Goal: Task Accomplishment & Management: Manage account settings

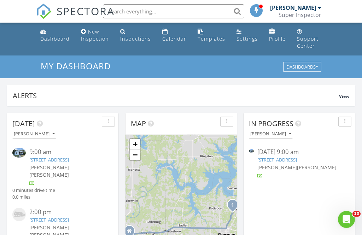
click at [69, 158] on link "5629 Curzon Ave, Fort Worth, TX 76107" at bounding box center [49, 159] width 40 height 6
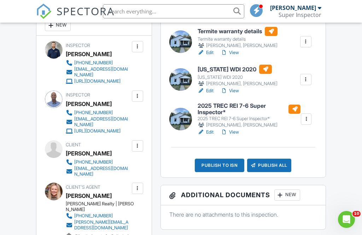
click at [137, 100] on div at bounding box center [137, 96] width 7 height 7
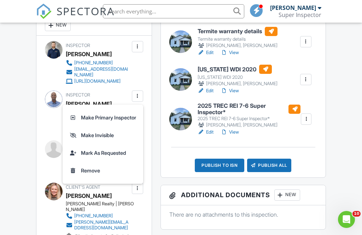
click at [118, 179] on li "Remove" at bounding box center [103, 171] width 72 height 18
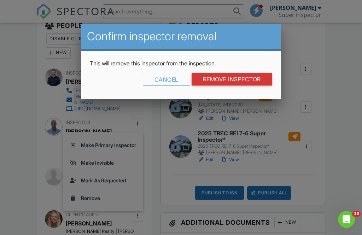
scroll to position [198, 0]
click at [249, 76] on input "Remove Inspector" at bounding box center [231, 79] width 81 height 13
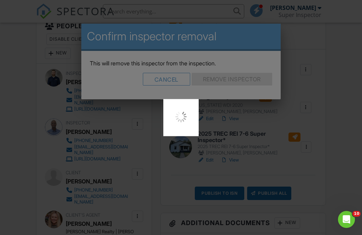
click at [251, 80] on div at bounding box center [181, 117] width 362 height 235
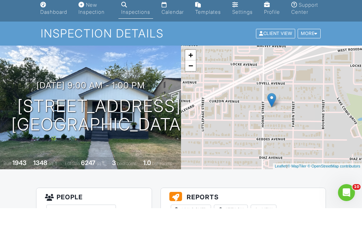
scroll to position [173, 0]
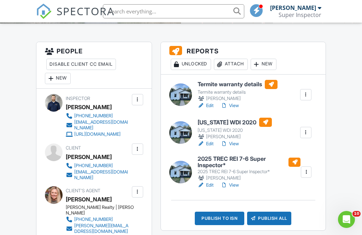
click at [235, 189] on link "View" at bounding box center [229, 184] width 18 height 7
